Goal: Transaction & Acquisition: Purchase product/service

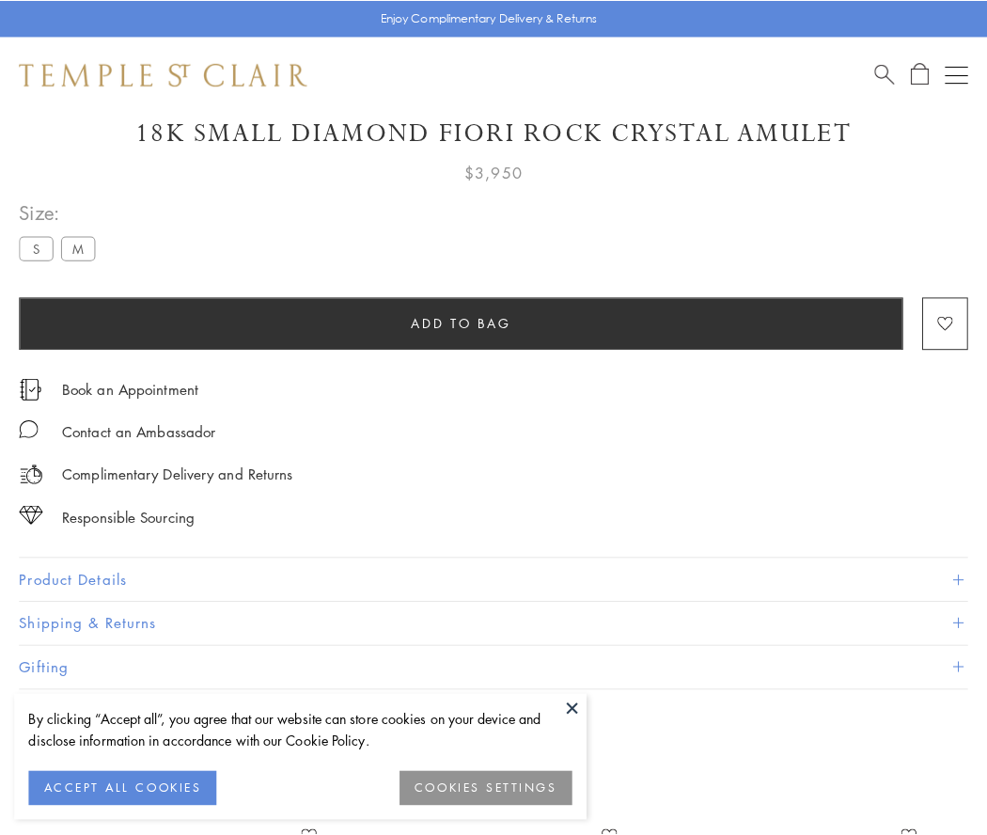
scroll to position [111, 0]
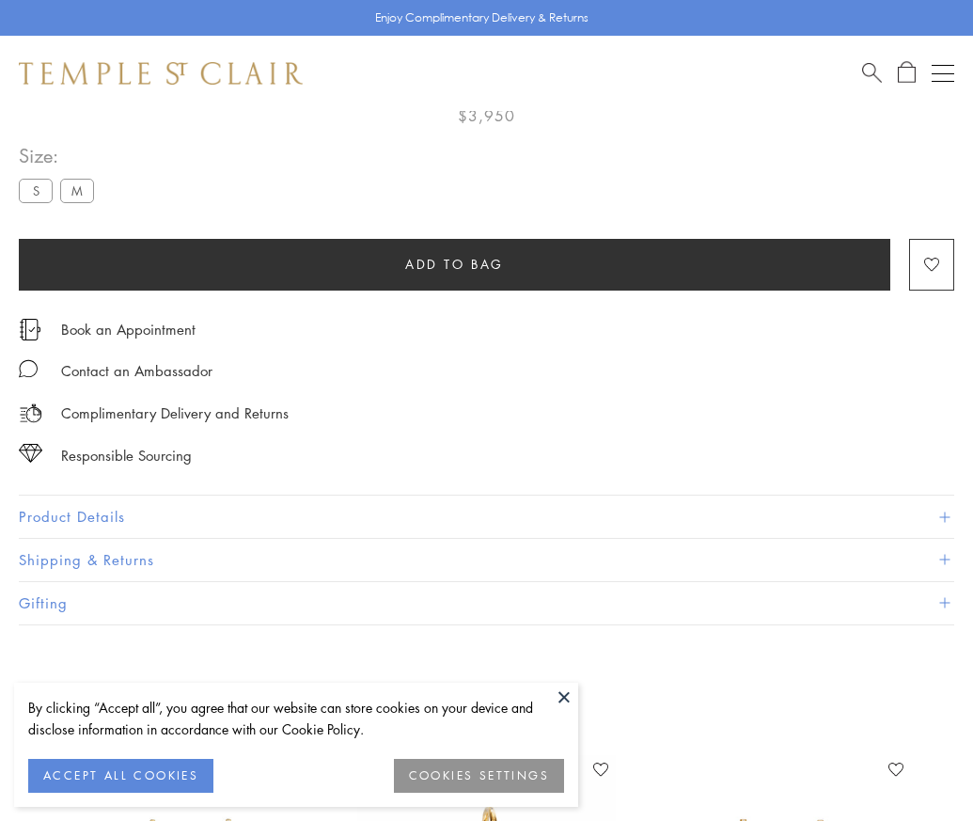
click at [454, 263] on span "Add to bag" at bounding box center [454, 264] width 99 height 21
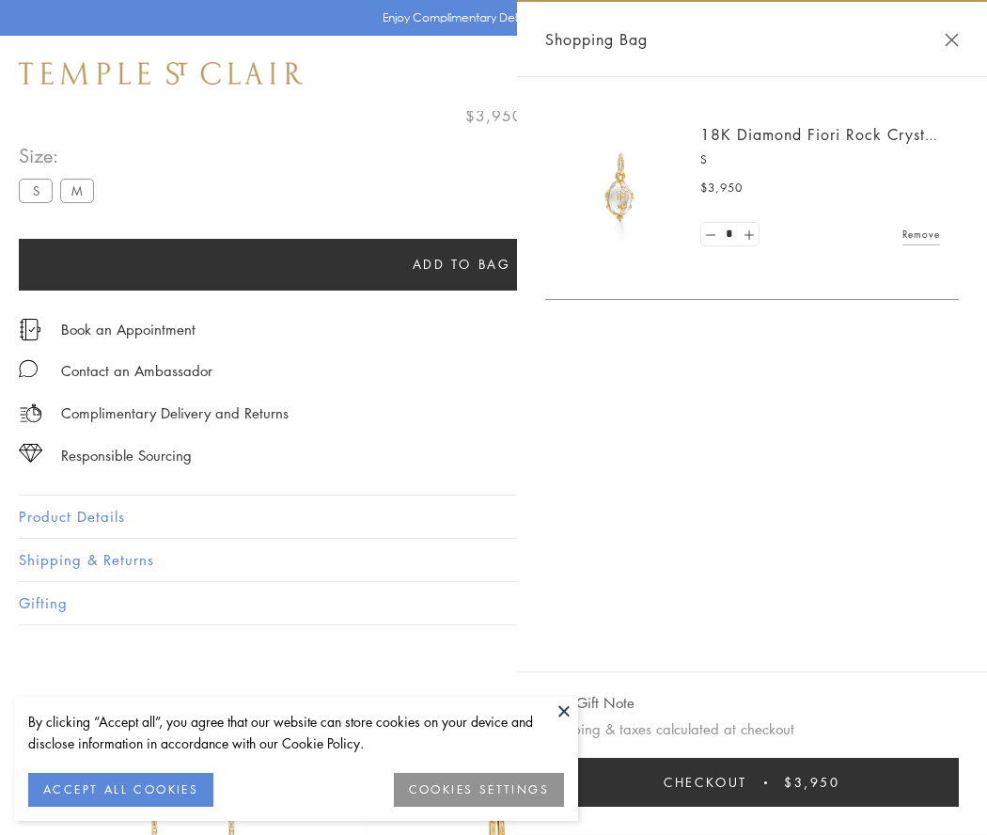
click at [765, 782] on button "Checkout $3,950" at bounding box center [752, 782] width 414 height 49
